Goal: Task Accomplishment & Management: Manage account settings

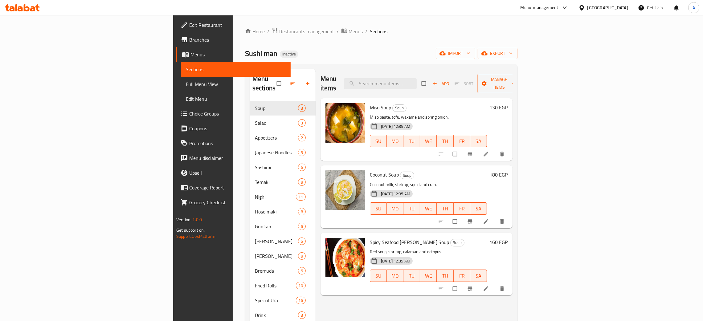
click at [16, 8] on icon at bounding box center [16, 7] width 2 height 7
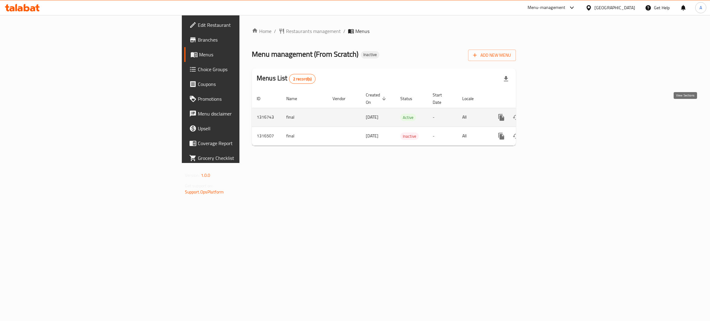
click at [550, 114] on icon "enhanced table" at bounding box center [545, 117] width 7 height 7
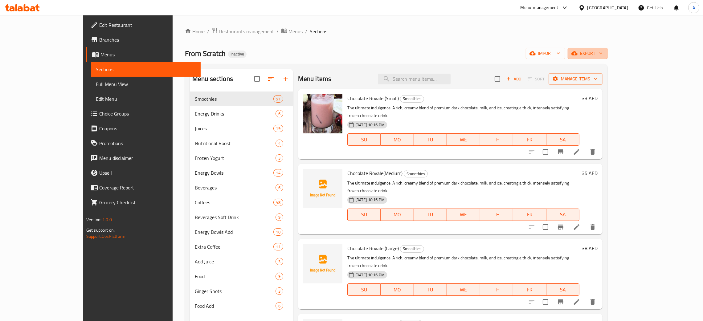
click at [608, 51] on button "export" at bounding box center [588, 53] width 40 height 11
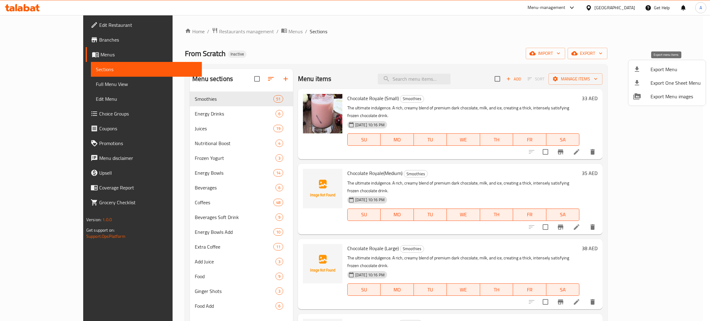
click at [660, 69] on span "Export Menu" at bounding box center [676, 69] width 50 height 7
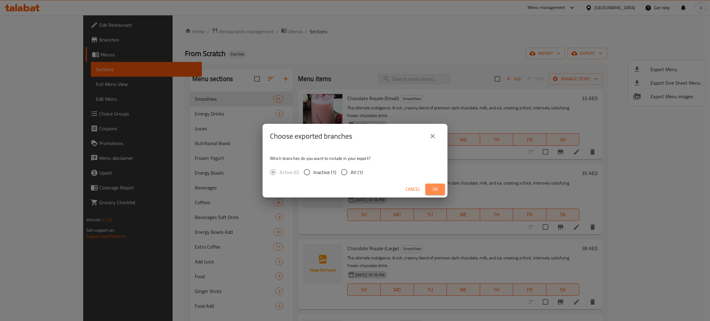
click at [438, 187] on span "Ok" at bounding box center [435, 190] width 10 height 8
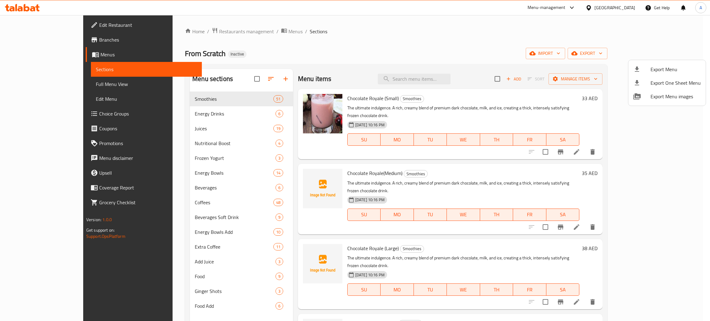
click at [612, 7] on div at bounding box center [355, 160] width 710 height 321
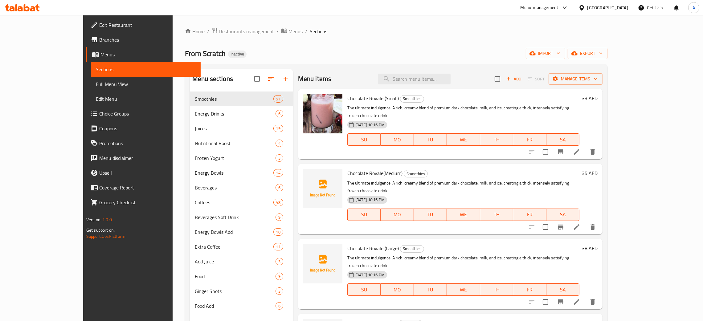
click at [612, 7] on div "United Arab Emirates" at bounding box center [608, 7] width 41 height 7
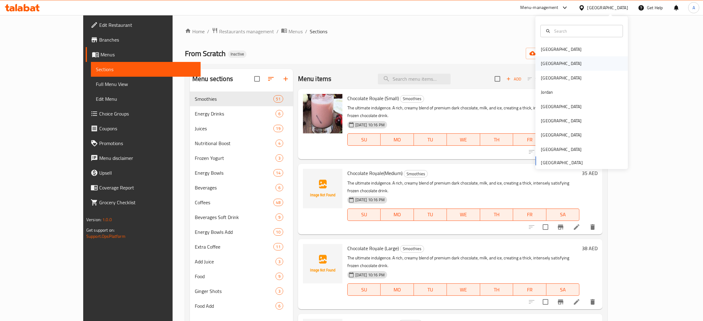
click at [545, 63] on div "[GEOGRAPHIC_DATA]" at bounding box center [561, 63] width 41 height 7
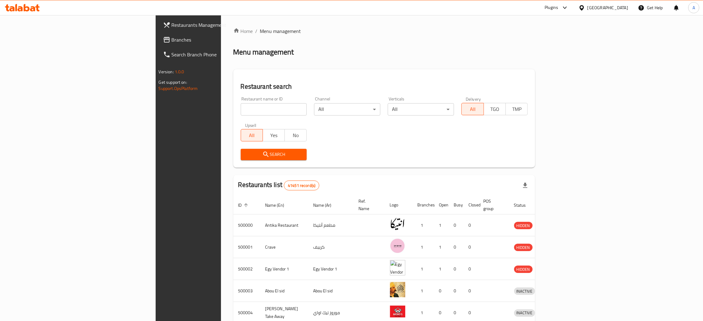
click at [241, 102] on div "Restaurant name or ID Restaurant name or ID" at bounding box center [274, 106] width 66 height 19
click at [241, 112] on input "search" at bounding box center [274, 109] width 66 height 12
paste input "اكلنى"
type input "اكلنى"
click button "Search" at bounding box center [274, 154] width 66 height 11
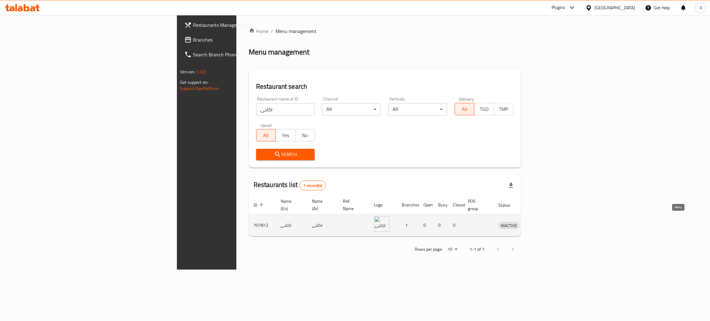
click at [539, 222] on icon "enhanced table" at bounding box center [535, 225] width 7 height 7
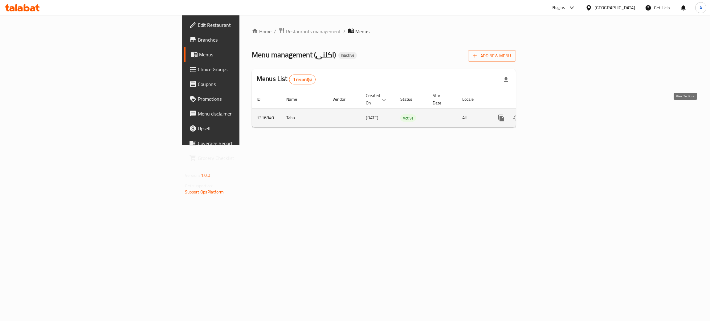
click at [549, 115] on icon "enhanced table" at bounding box center [546, 118] width 6 height 6
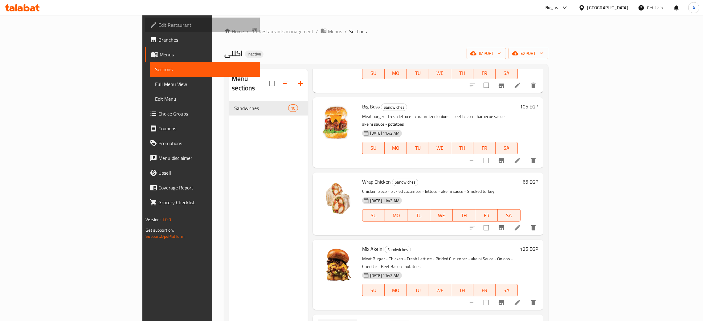
click at [158, 27] on span "Edit Restaurant" at bounding box center [206, 24] width 97 height 7
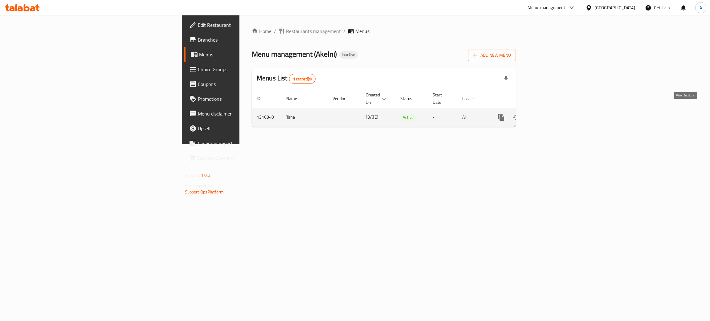
click at [553, 110] on link "enhanced table" at bounding box center [546, 117] width 15 height 15
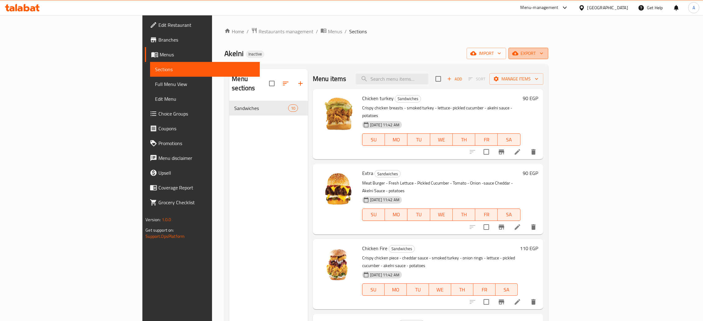
click at [545, 53] on icon "button" at bounding box center [542, 53] width 6 height 6
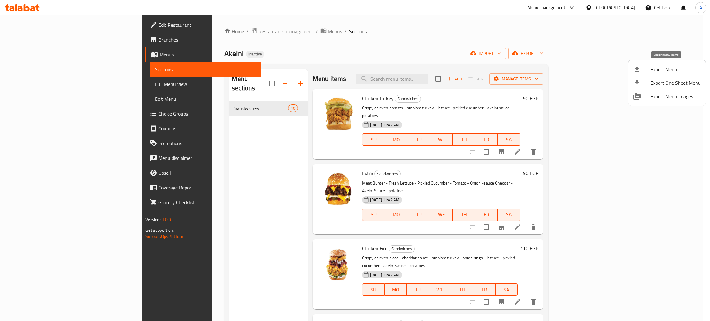
click at [662, 69] on span "Export Menu" at bounding box center [676, 69] width 50 height 7
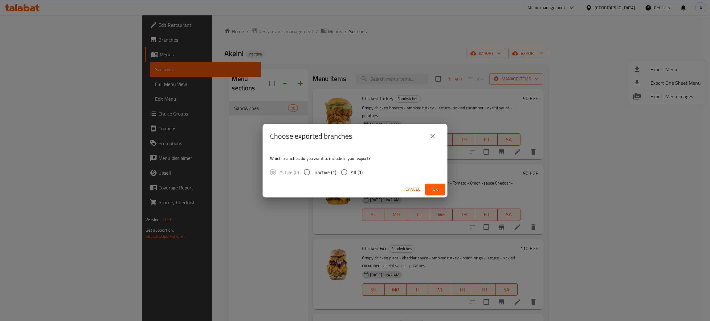
drag, startPoint x: 340, startPoint y: 171, endPoint x: 355, endPoint y: 177, distance: 16.0
click at [341, 171] on input "All (1)" at bounding box center [344, 172] width 13 height 13
radio input "true"
drag, startPoint x: 427, startPoint y: 190, endPoint x: 430, endPoint y: 190, distance: 3.7
click at [428, 190] on button "Ok" at bounding box center [436, 189] width 20 height 11
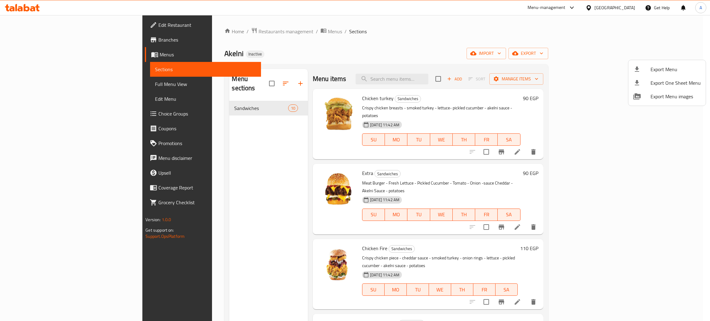
click at [29, 42] on div at bounding box center [355, 160] width 710 height 321
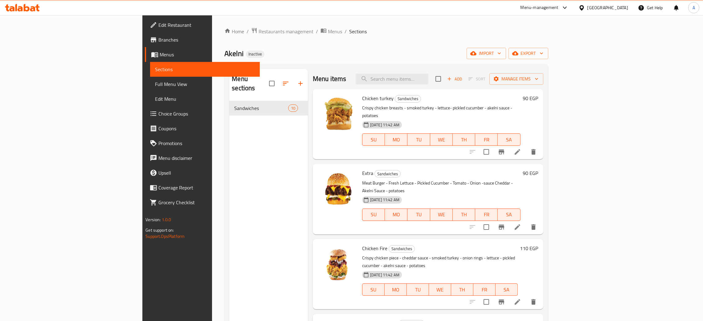
click at [158, 39] on span "Branches" at bounding box center [206, 39] width 97 height 7
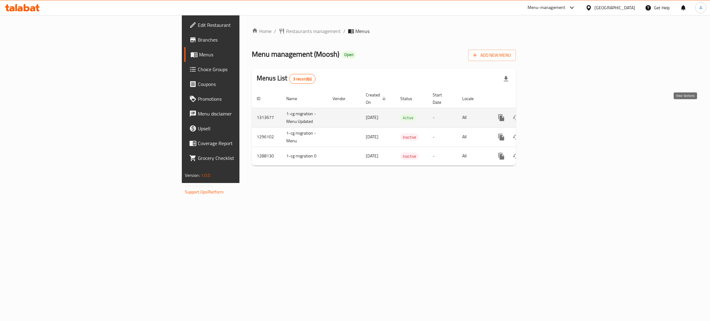
click at [549, 115] on icon "enhanced table" at bounding box center [546, 118] width 6 height 6
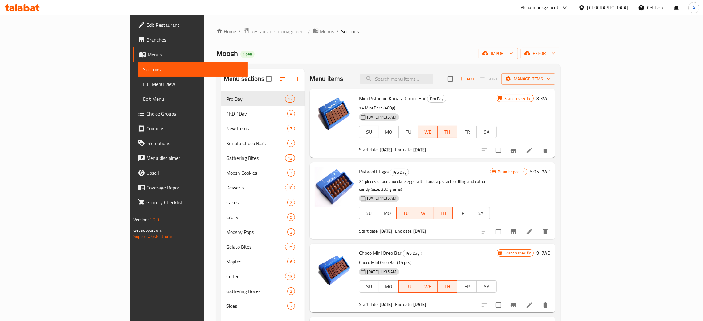
click at [557, 54] on icon "button" at bounding box center [554, 53] width 6 height 6
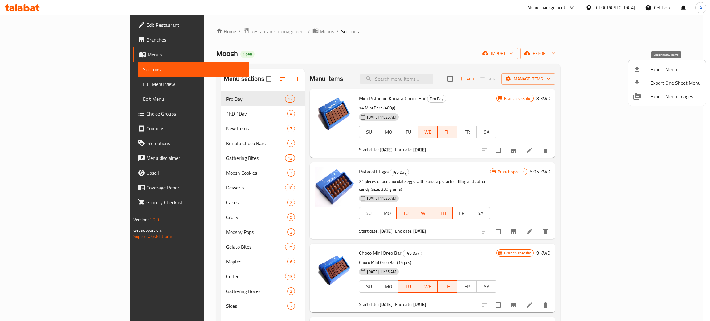
click at [661, 69] on span "Export Menu" at bounding box center [676, 69] width 50 height 7
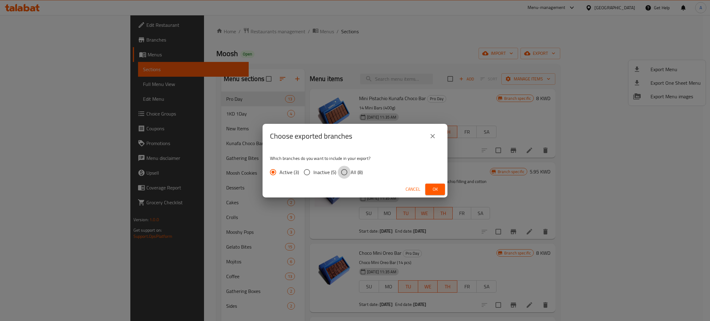
click at [344, 171] on input "All (8)" at bounding box center [344, 172] width 13 height 13
radio input "true"
click at [433, 187] on span "Ok" at bounding box center [435, 190] width 10 height 8
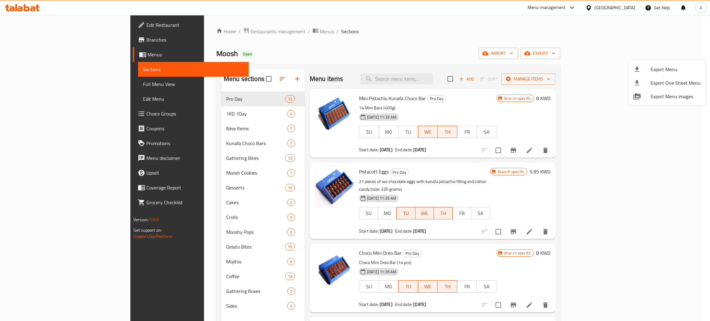
click at [428, 75] on div at bounding box center [355, 160] width 710 height 321
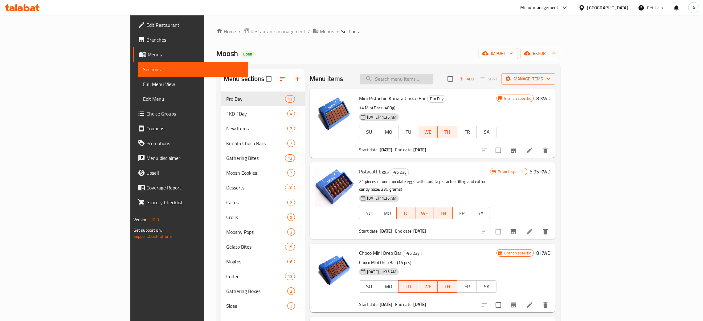
click at [430, 77] on input "search" at bounding box center [396, 79] width 73 height 11
paste input "Blue Velvet Cookies"
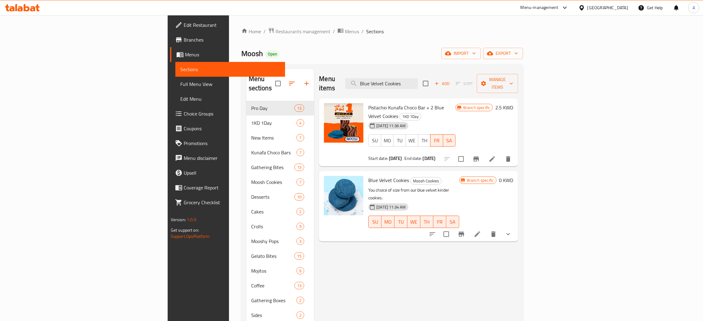
type input "Blue Velvet Cookies"
click at [481, 231] on icon at bounding box center [477, 234] width 7 height 7
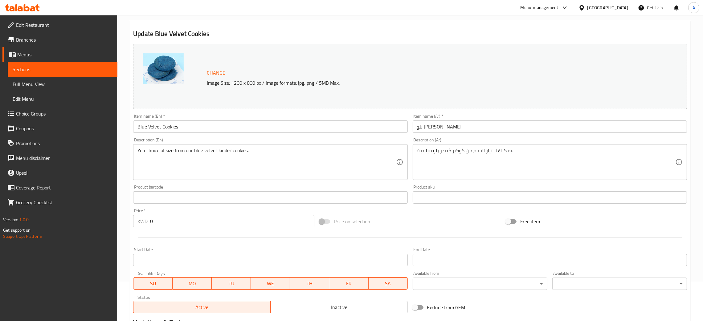
scroll to position [138, 0]
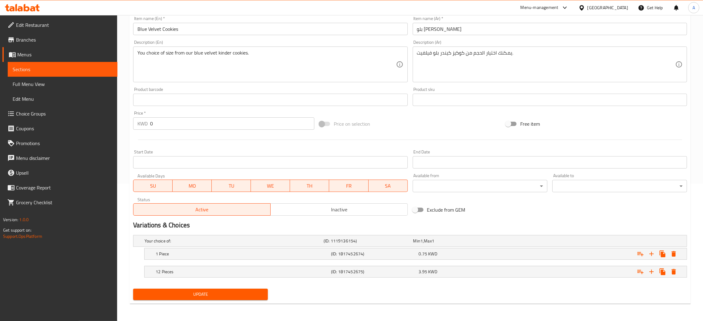
click at [34, 83] on span "Full Menu View" at bounding box center [63, 83] width 100 height 7
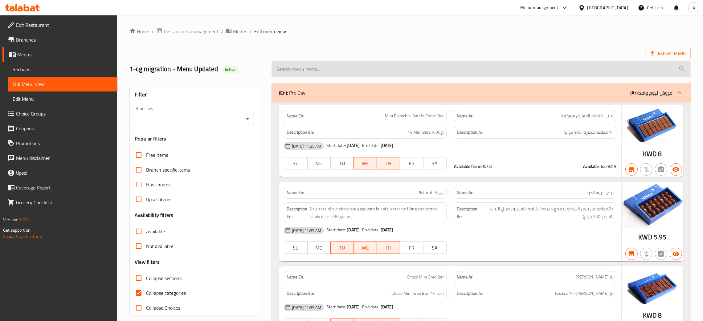
click at [358, 65] on input "search" at bounding box center [481, 69] width 419 height 16
paste input "Blue Velvet Cookies"
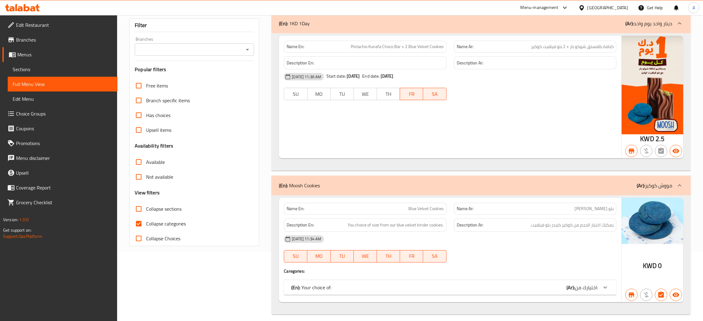
scroll to position [75, 0]
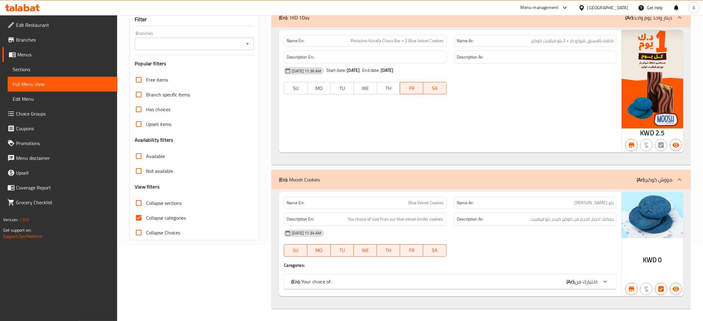
type input "Blue Velvet Cookies"
click at [606, 282] on icon at bounding box center [606, 282] width 4 height 2
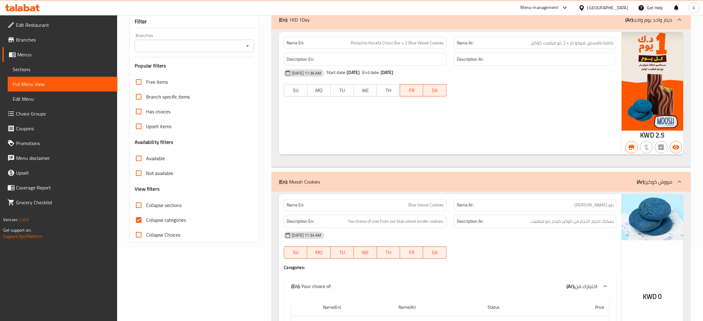
scroll to position [0, 0]
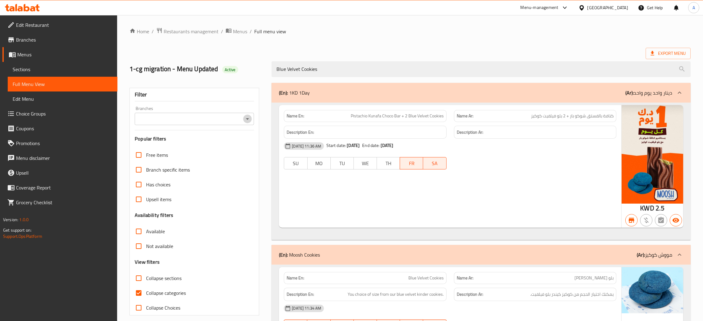
drag, startPoint x: 244, startPoint y: 118, endPoint x: 238, endPoint y: 118, distance: 5.6
click at [244, 118] on icon "Open" at bounding box center [247, 118] width 7 height 7
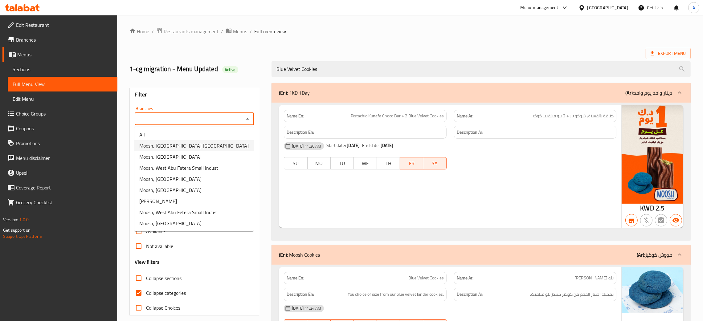
click at [179, 147] on span "Moosh, Sabah Al-Salem" at bounding box center [193, 145] width 109 height 7
type input "Moosh, Sabah Al-Salem"
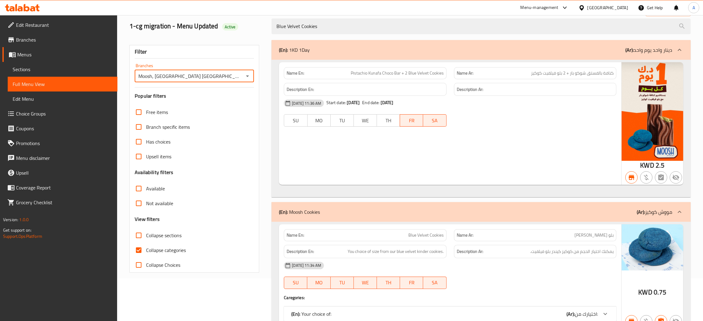
scroll to position [75, 0]
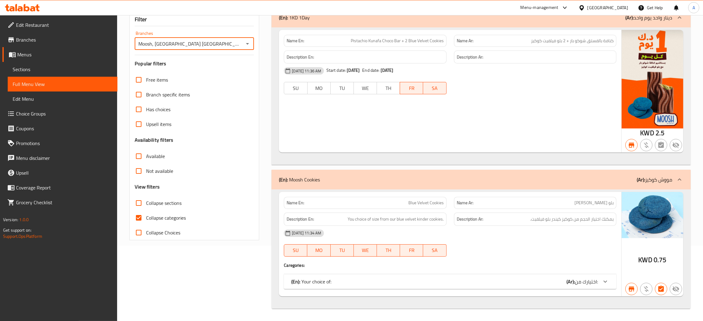
click at [563, 279] on div "(En): Your choice of: (Ar): اختيارك من:" at bounding box center [444, 281] width 307 height 7
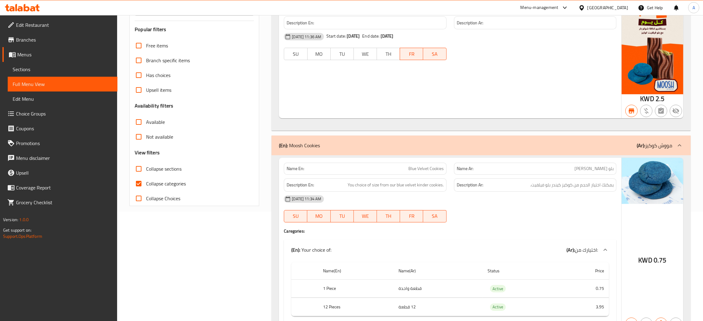
scroll to position [145, 0]
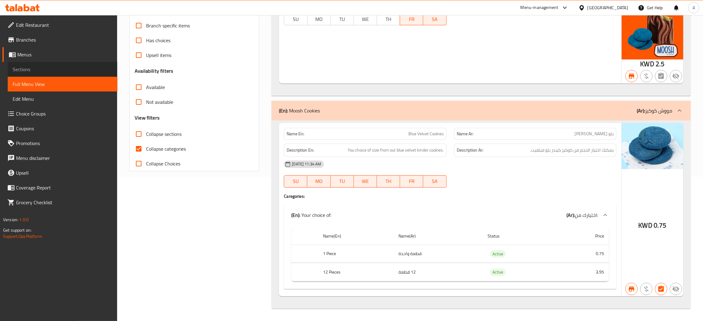
click at [51, 68] on span "Sections" at bounding box center [63, 69] width 100 height 7
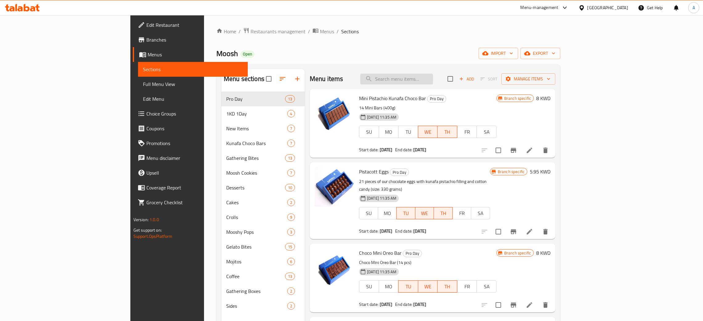
click at [433, 77] on input "search" at bounding box center [396, 79] width 73 height 11
paste input "Blue Velvet Cookies"
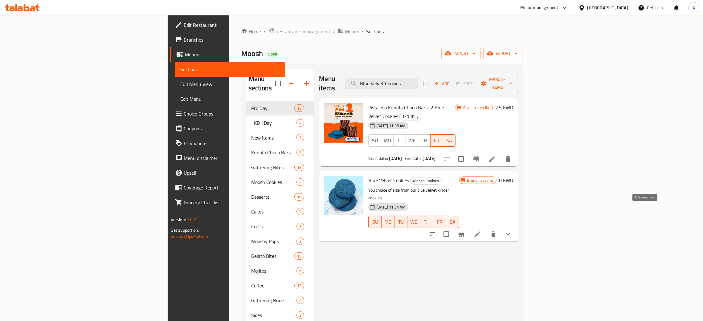
type input "Blue Velvet Cookies"
click at [481, 231] on icon at bounding box center [477, 234] width 7 height 7
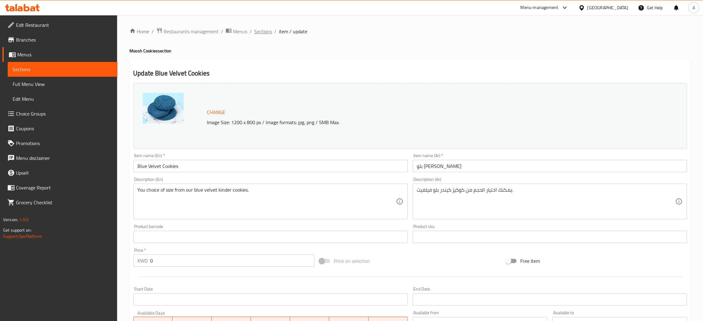
click at [265, 32] on span "Sections" at bounding box center [263, 31] width 18 height 7
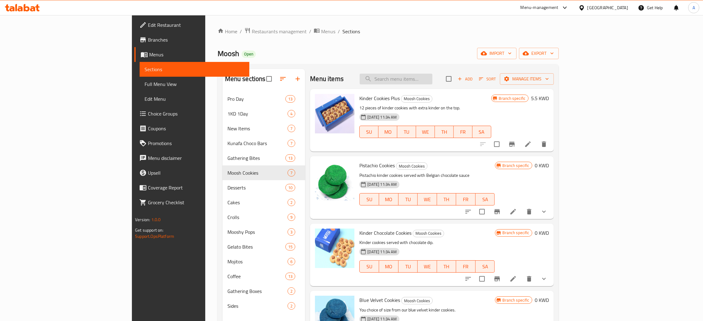
click at [425, 78] on input "search" at bounding box center [396, 79] width 73 height 11
paste input "Blue Velvet Cookies"
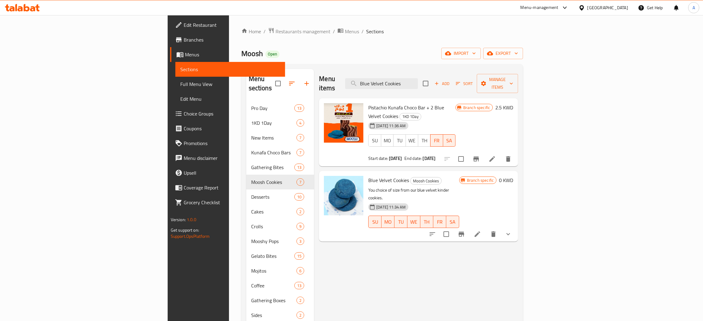
type input "Blue Velvet Cookies"
click at [481, 231] on icon at bounding box center [477, 234] width 7 height 7
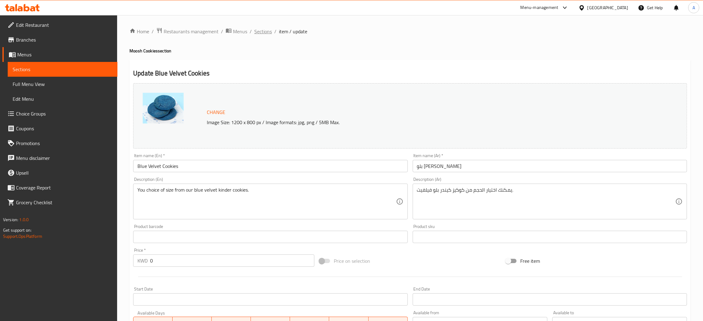
click at [269, 30] on span "Sections" at bounding box center [263, 31] width 18 height 7
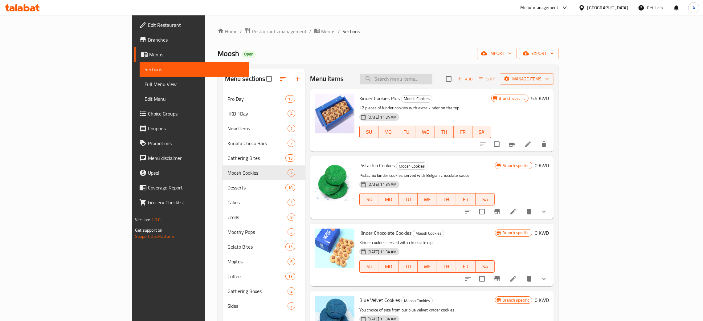
click at [433, 81] on input "search" at bounding box center [396, 79] width 73 height 11
paste input "Blue Velvet Cookies"
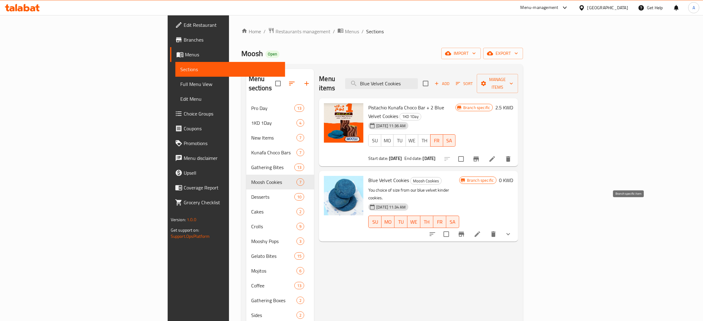
type input "Blue Velvet Cookies"
click at [469, 227] on button "Branch-specific-item" at bounding box center [461, 234] width 15 height 15
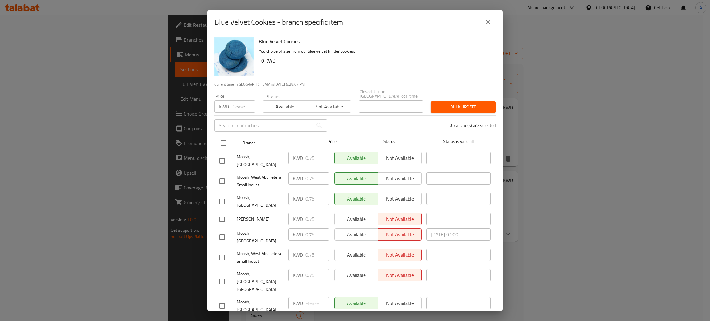
click at [224, 145] on input "checkbox" at bounding box center [223, 143] width 13 height 13
checkbox input "true"
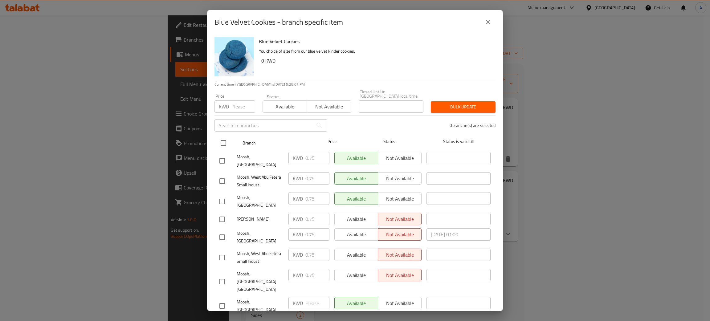
checkbox input "true"
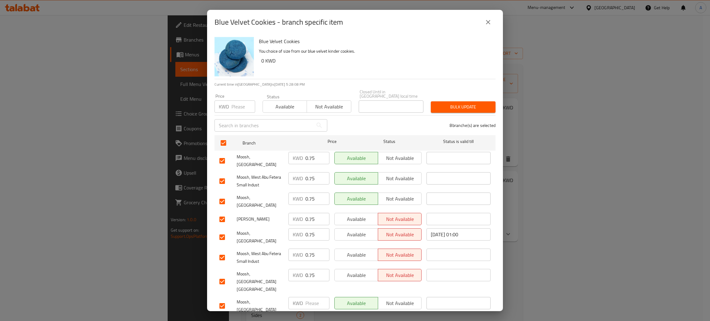
click at [238, 109] on input "number" at bounding box center [244, 107] width 24 height 12
type input "0"
click at [470, 111] on span "Bulk update" at bounding box center [463, 107] width 55 height 8
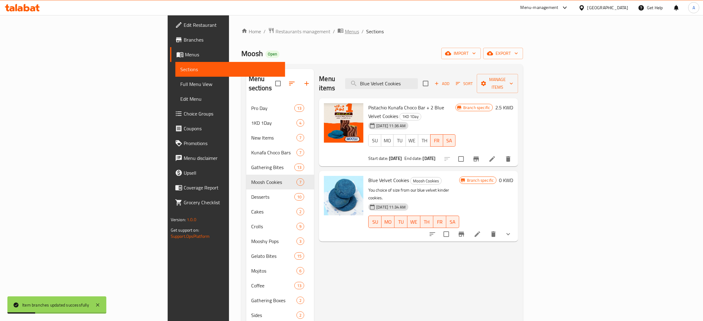
click at [345, 34] on span "Menus" at bounding box center [352, 31] width 14 height 7
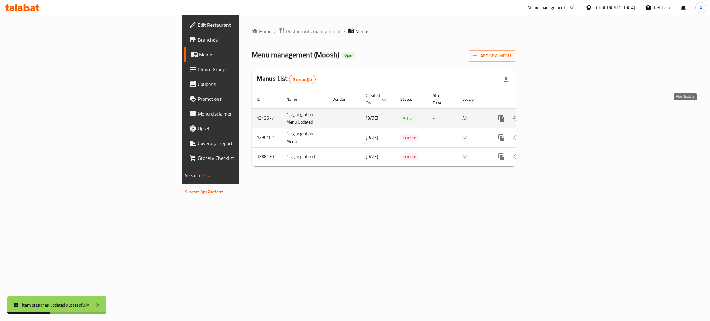
click at [553, 112] on link "enhanced table" at bounding box center [546, 118] width 15 height 15
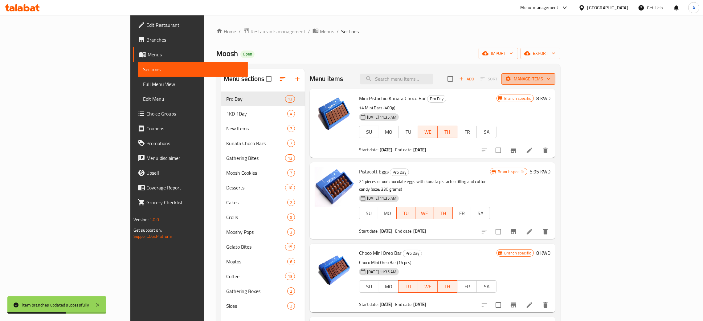
click at [552, 78] on icon "button" at bounding box center [549, 79] width 6 height 6
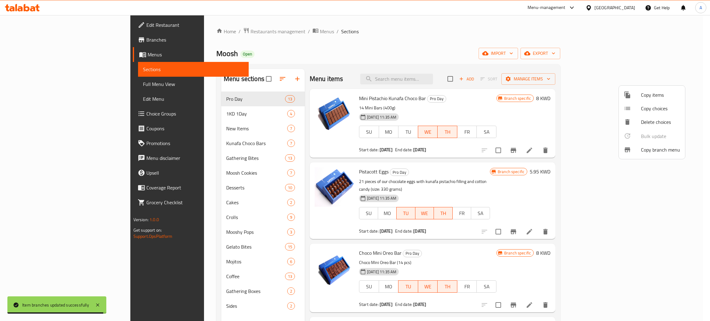
click at [654, 147] on span "Copy branch menu" at bounding box center [660, 149] width 39 height 7
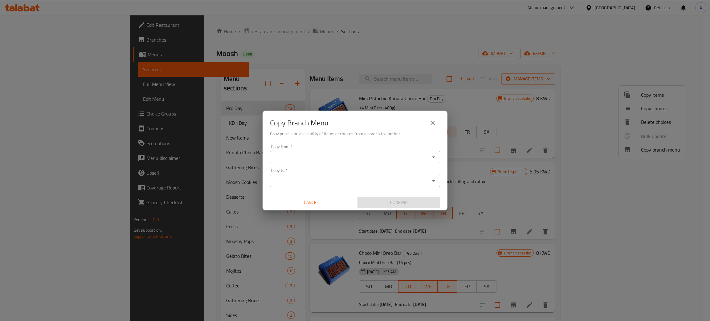
click at [316, 152] on div "Copy from *" at bounding box center [355, 157] width 170 height 12
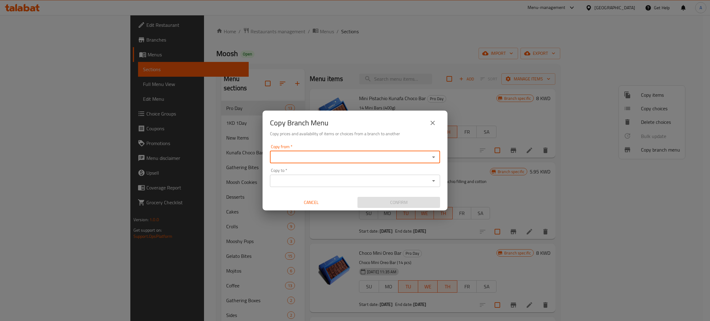
click at [311, 159] on input "Copy from   *" at bounding box center [350, 157] width 156 height 9
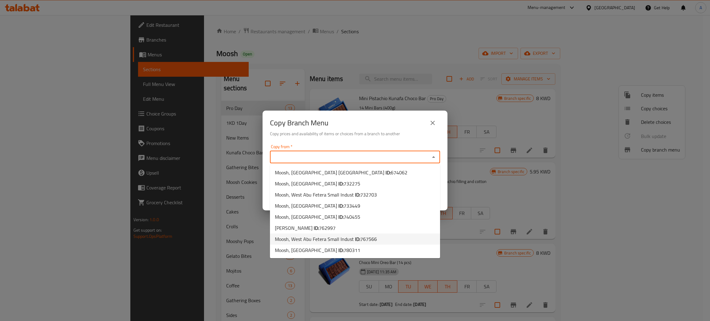
click at [356, 237] on b "ID:" at bounding box center [357, 239] width 5 height 9
type input "Moosh, West Abu Fetera Small Indust"
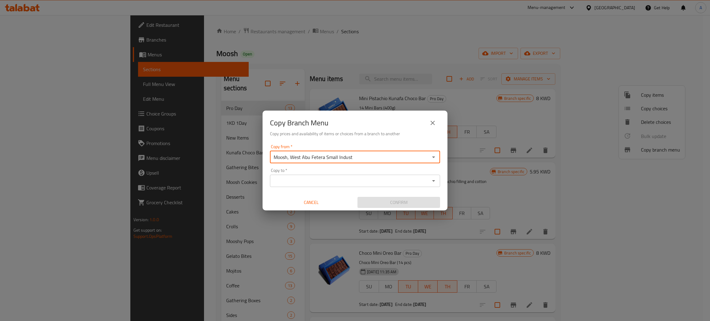
click at [378, 182] on input "Copy to   *" at bounding box center [350, 181] width 156 height 9
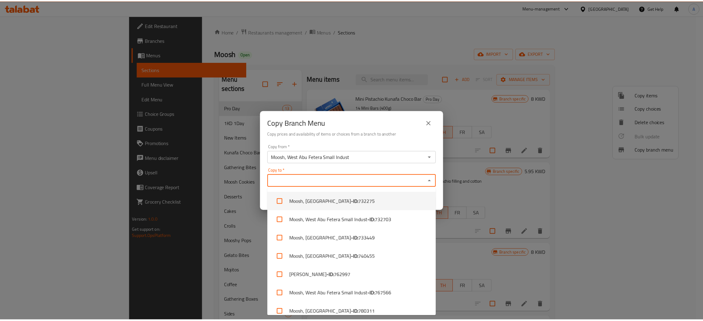
scroll to position [24, 0]
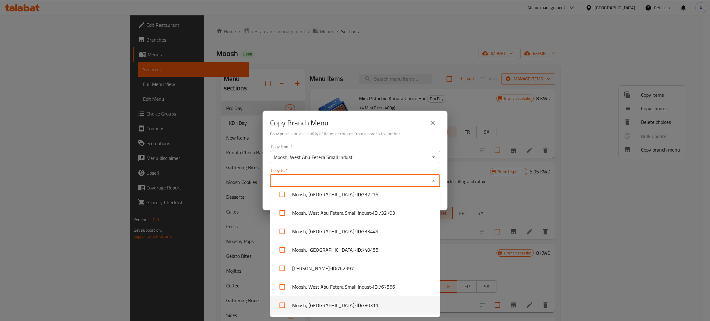
click at [362, 302] on span "780311" at bounding box center [370, 305] width 17 height 7
checkbox input "true"
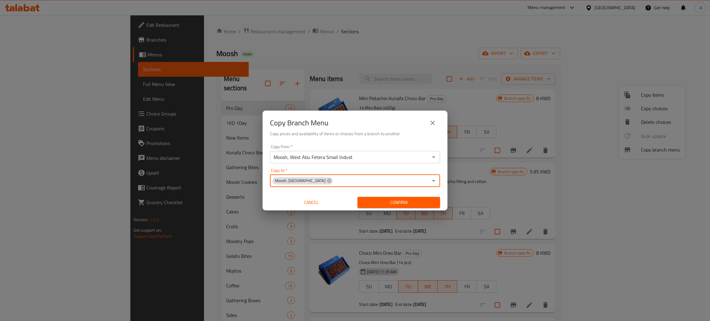
click at [397, 203] on span "Confirm" at bounding box center [399, 203] width 73 height 8
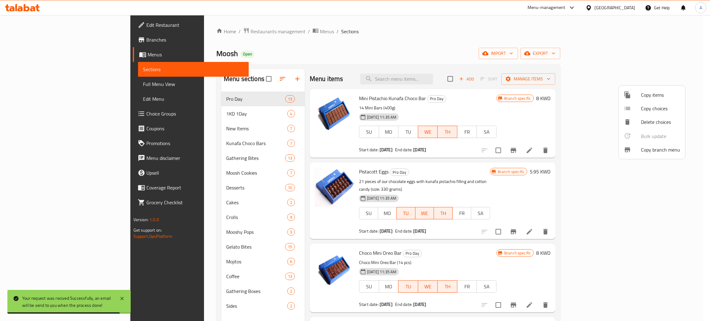
click at [33, 39] on div at bounding box center [355, 160] width 710 height 321
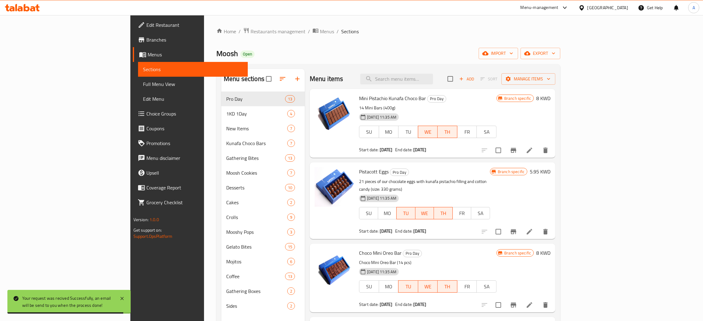
click at [146, 39] on span "Branches" at bounding box center [194, 39] width 97 height 7
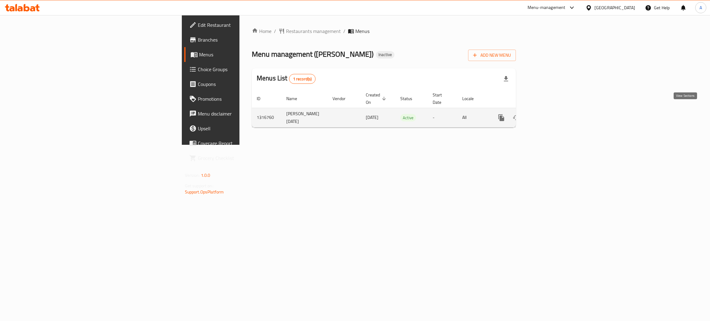
click at [553, 111] on link "enhanced table" at bounding box center [546, 117] width 15 height 15
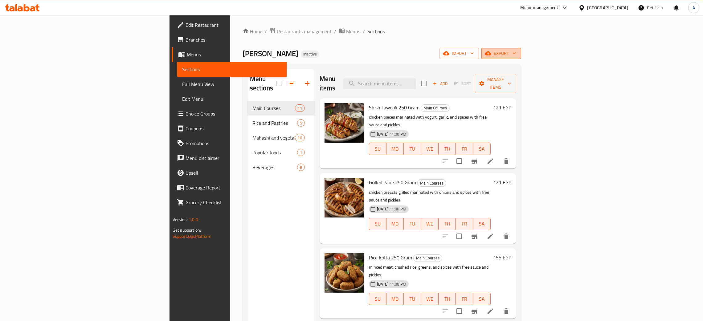
click at [518, 52] on icon "button" at bounding box center [515, 53] width 6 height 6
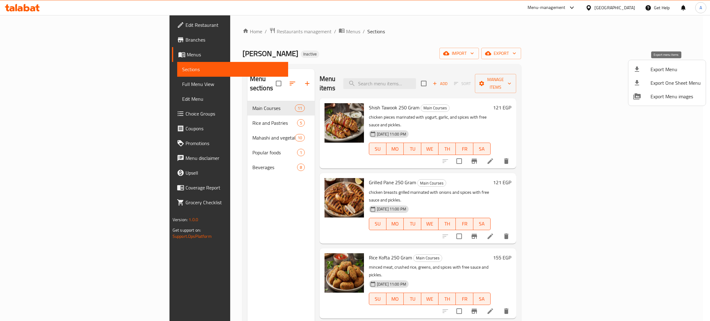
click at [668, 69] on span "Export Menu" at bounding box center [676, 69] width 50 height 7
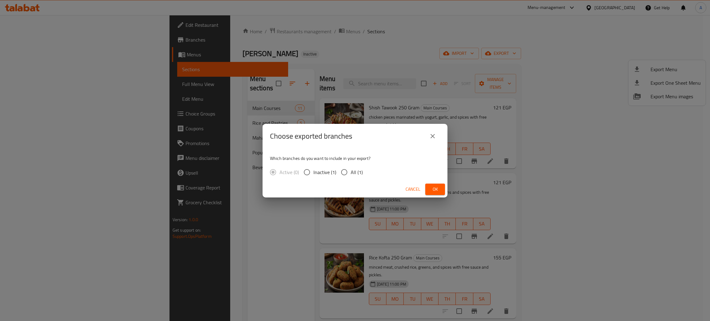
click at [433, 190] on span "Ok" at bounding box center [435, 190] width 10 height 8
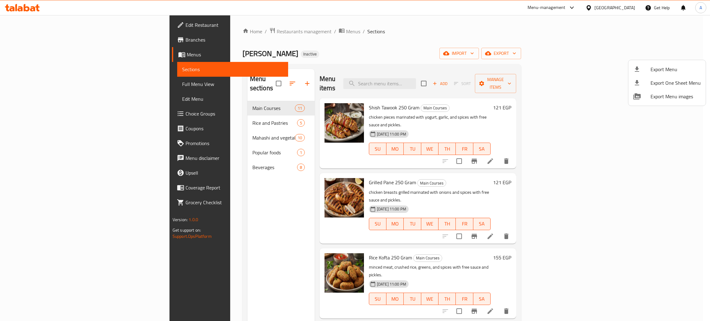
click at [23, 25] on div at bounding box center [355, 160] width 710 height 321
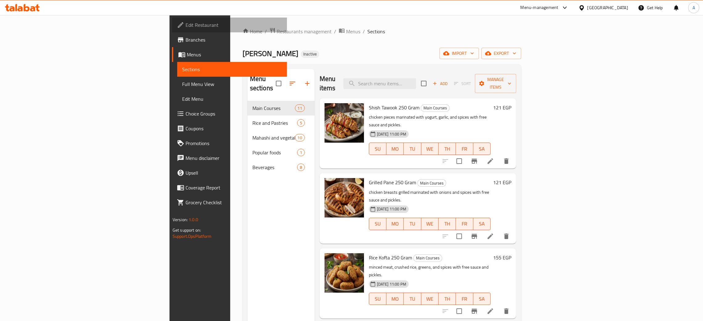
click at [186, 25] on span "Edit Restaurant" at bounding box center [234, 24] width 97 height 7
